Goal: Task Accomplishment & Management: Complete application form

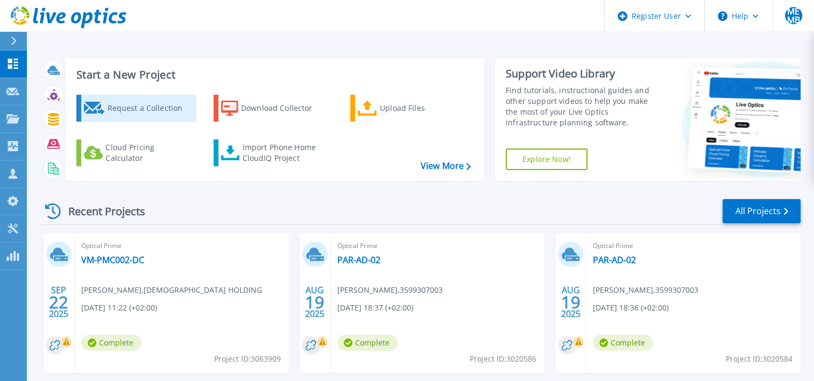
click at [122, 107] on div "Request a Collection" at bounding box center [150, 108] width 86 height 22
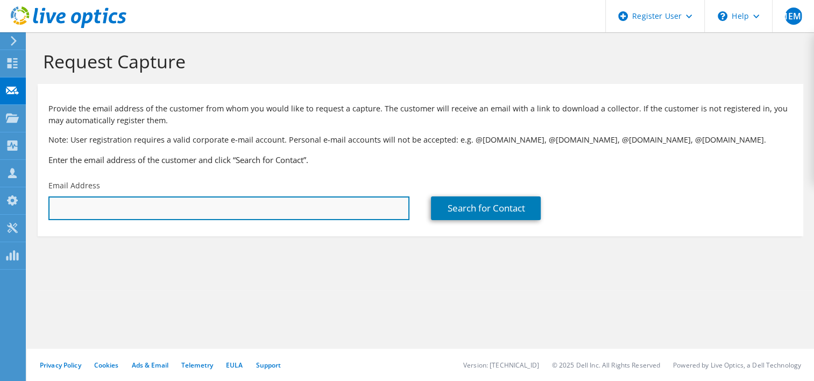
click at [285, 217] on input "text" at bounding box center [228, 208] width 361 height 24
paste input "[EMAIL_ADDRESS][DOMAIN_NAME]"
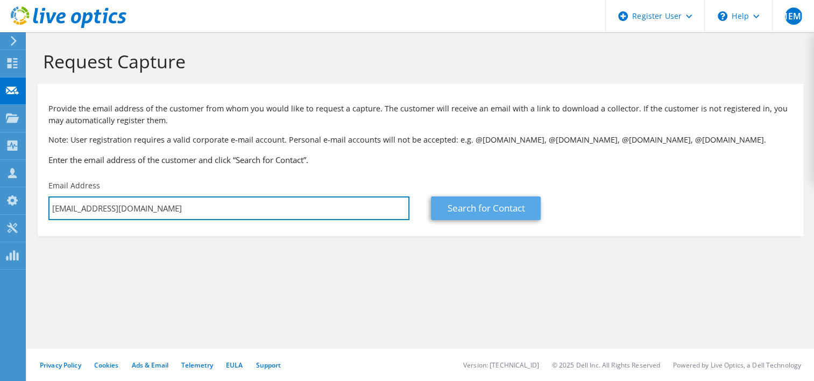
type input "[EMAIL_ADDRESS][DOMAIN_NAME]"
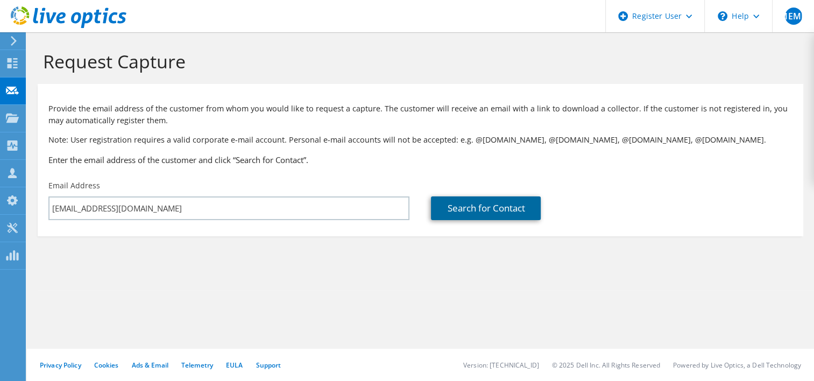
click at [486, 211] on link "Search for Contact" at bounding box center [486, 208] width 110 height 24
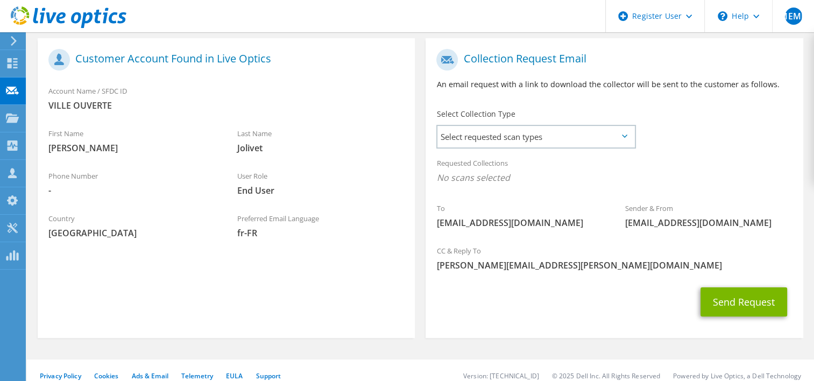
scroll to position [213, 0]
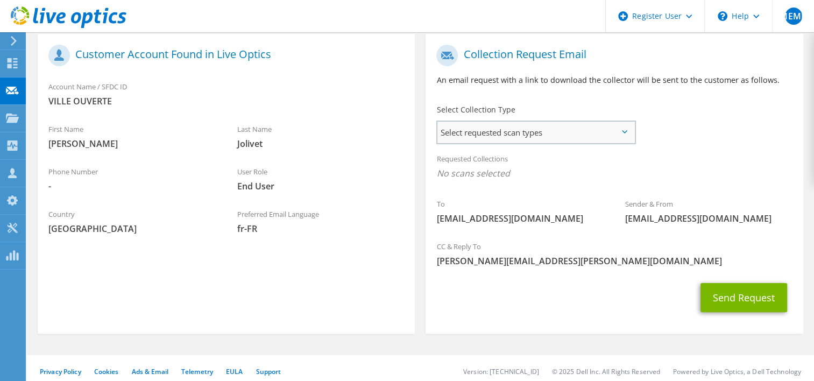
click at [589, 133] on span "Select requested scan types" at bounding box center [535, 133] width 196 height 22
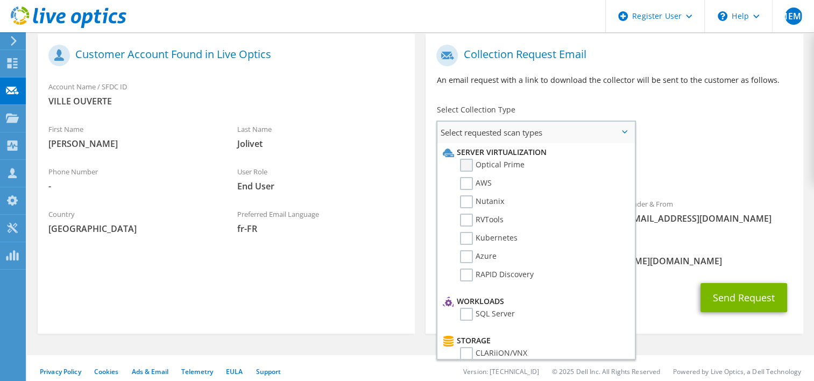
click at [471, 164] on label "Optical Prime" at bounding box center [492, 165] width 65 height 13
click at [0, 0] on input "Optical Prime" at bounding box center [0, 0] width 0 height 0
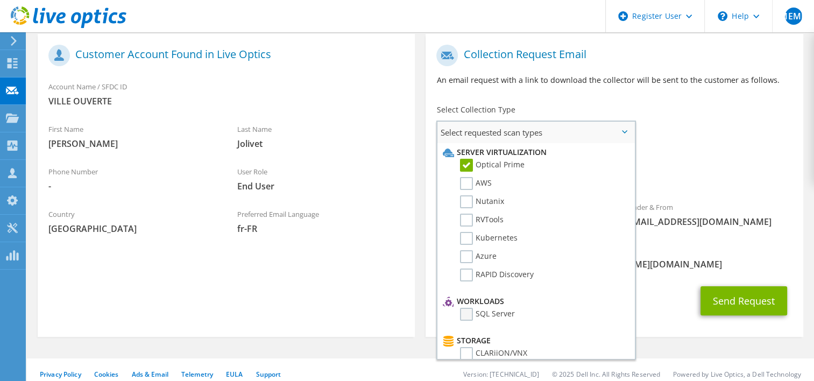
click at [469, 309] on label "SQL Server" at bounding box center [487, 314] width 55 height 13
click at [0, 0] on input "SQL Server" at bounding box center [0, 0] width 0 height 0
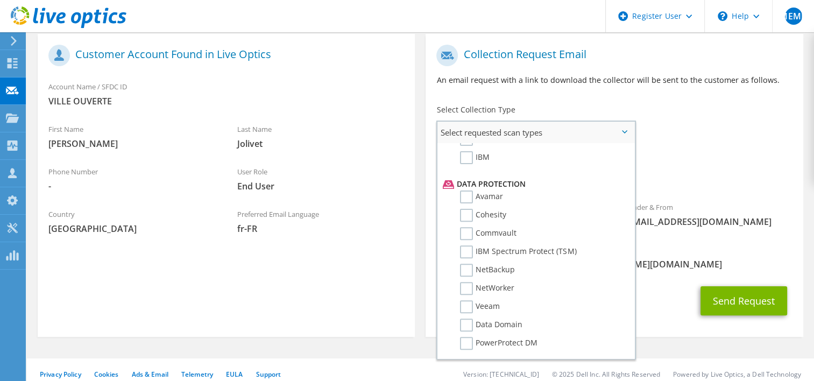
scroll to position [461, 0]
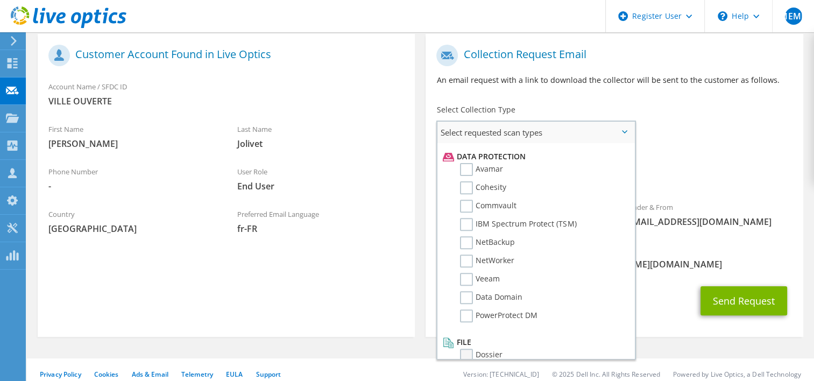
click at [469, 349] on label "Dossier" at bounding box center [481, 355] width 43 height 13
click at [0, 0] on input "Dossier" at bounding box center [0, 0] width 0 height 0
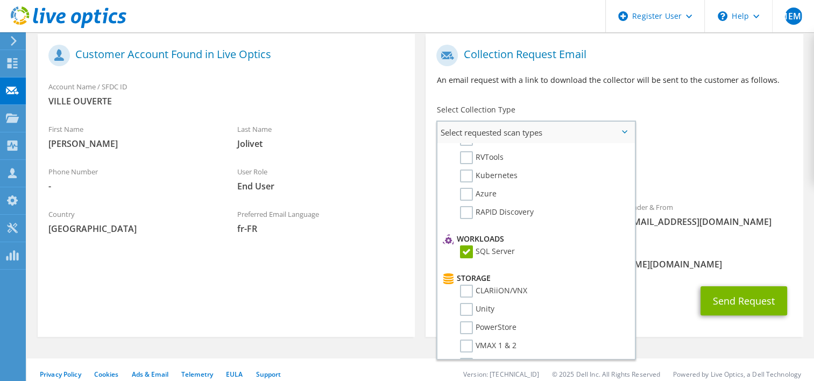
scroll to position [0, 0]
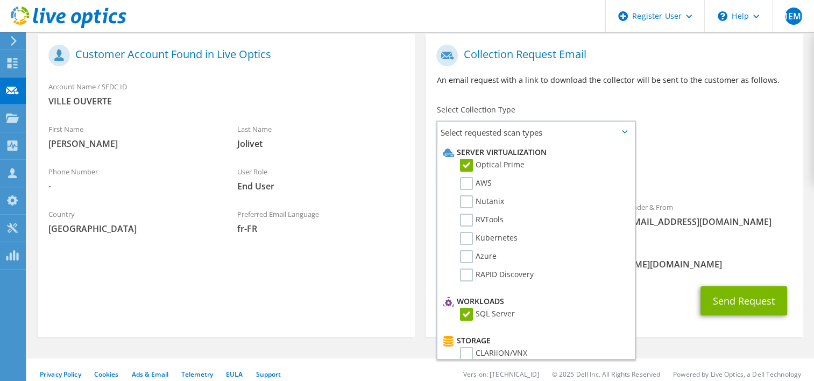
click at [656, 174] on span "Optical Prime SQL Server Dossier" at bounding box center [614, 176] width 356 height 18
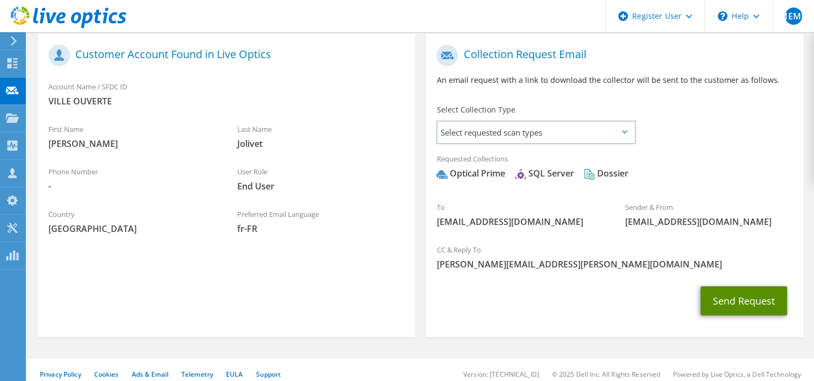
click at [735, 305] on button "Send Request" at bounding box center [743, 300] width 87 height 29
